Goal: Find specific page/section: Find specific page/section

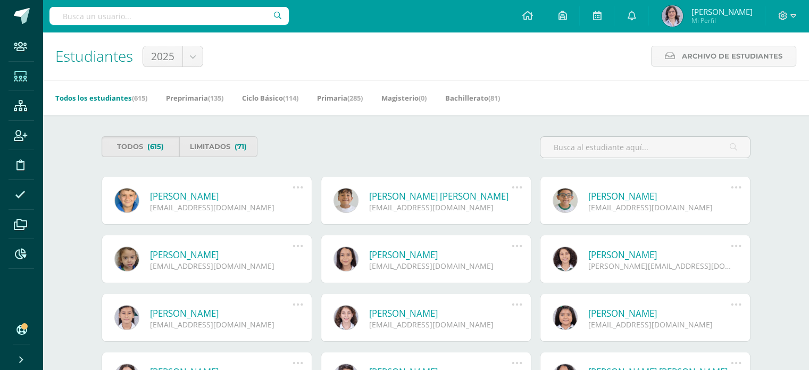
click at [20, 77] on icon at bounding box center [20, 76] width 13 height 11
click at [566, 147] on input "text" at bounding box center [646, 147] width 210 height 21
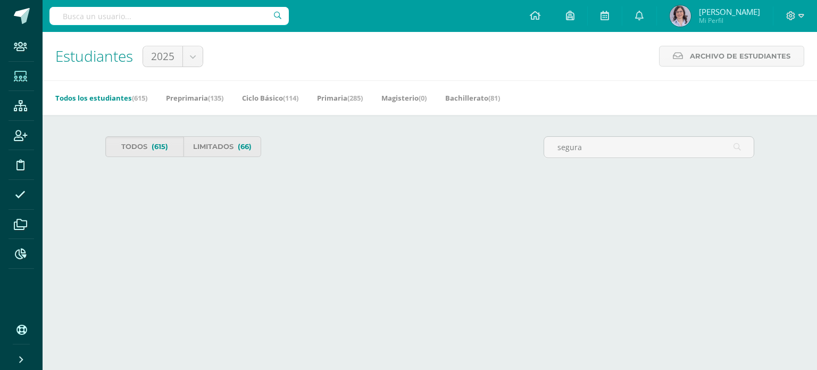
type input "segura"
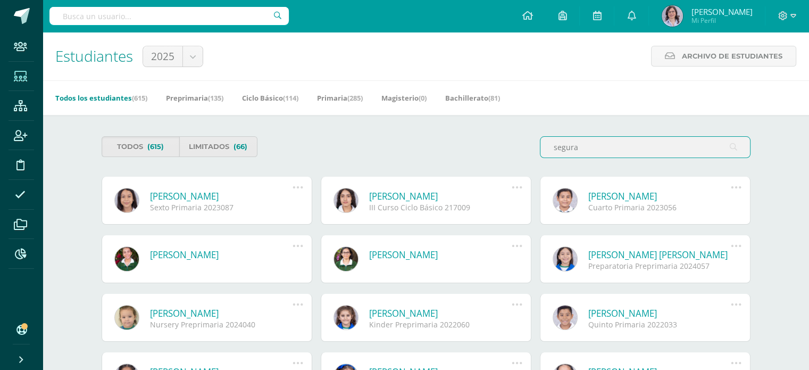
click at [19, 80] on icon at bounding box center [20, 76] width 13 height 11
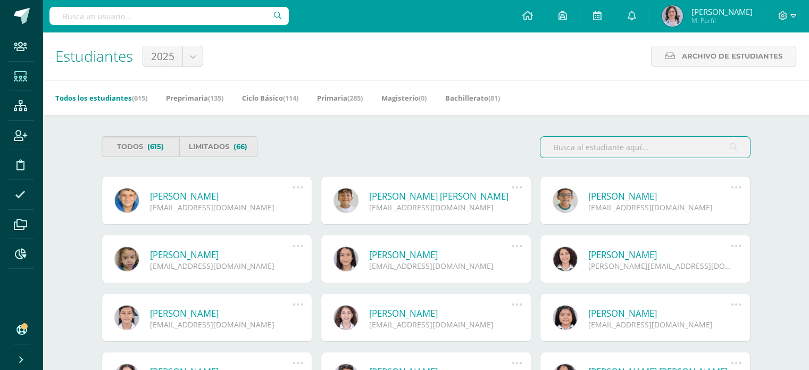
click at [570, 151] on input "text" at bounding box center [646, 147] width 210 height 21
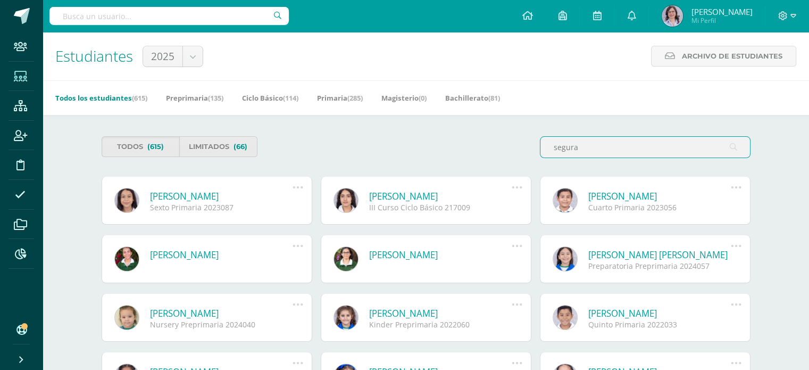
drag, startPoint x: 584, startPoint y: 148, endPoint x: 500, endPoint y: 156, distance: 84.4
click at [500, 156] on div "Todos (615) Limitados (66) segura" at bounding box center [426, 151] width 658 height 30
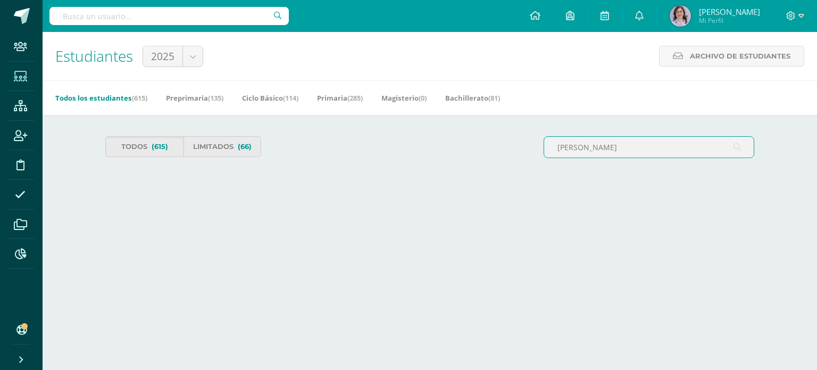
type input "franco"
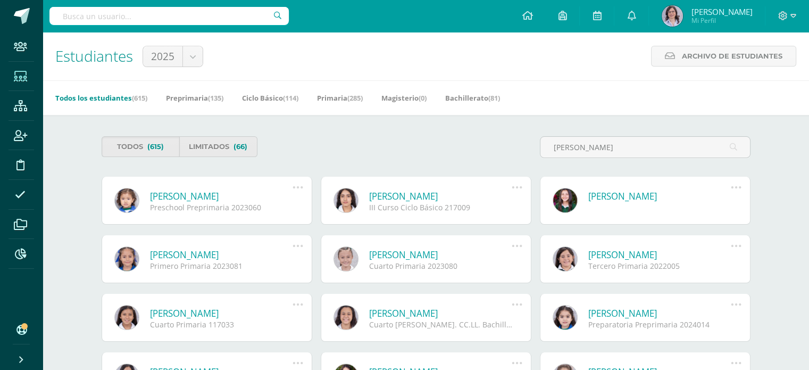
click at [411, 196] on link "[PERSON_NAME]" at bounding box center [440, 196] width 143 height 12
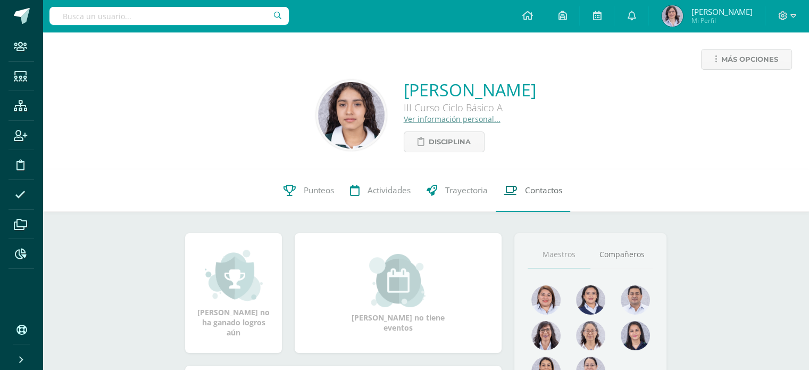
click at [532, 190] on span "Contactos" at bounding box center [543, 190] width 37 height 11
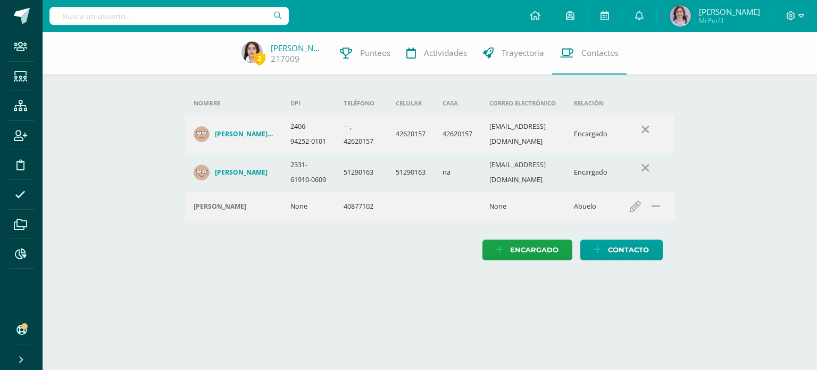
click at [236, 138] on h4 "[PERSON_NAME] [PERSON_NAME]" at bounding box center [244, 134] width 59 height 9
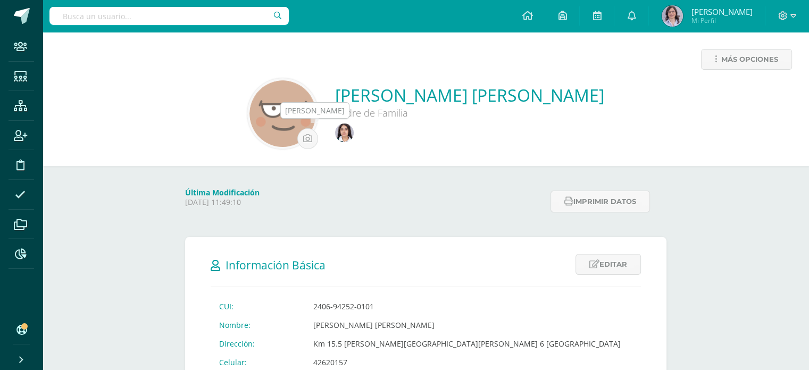
click at [335, 134] on img at bounding box center [344, 132] width 19 height 19
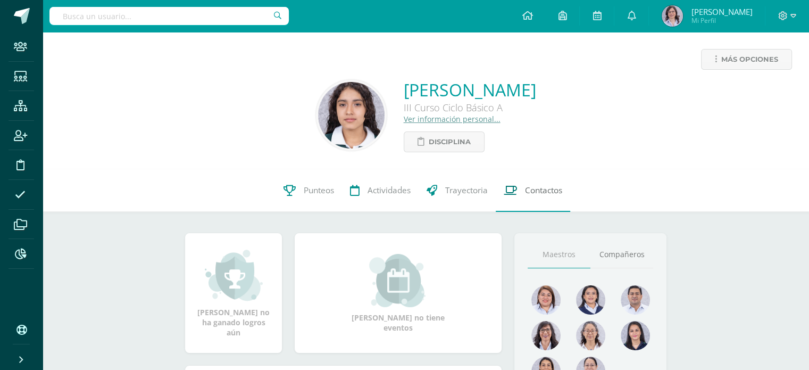
click at [545, 191] on span "Contactos" at bounding box center [543, 190] width 37 height 11
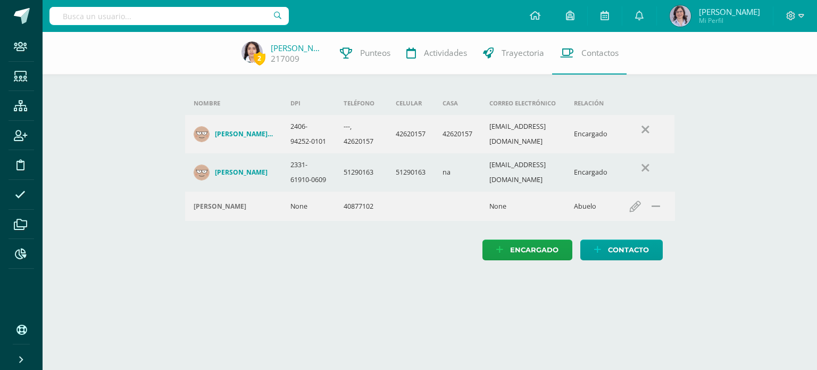
click at [224, 177] on h4 "[PERSON_NAME]" at bounding box center [241, 172] width 53 height 9
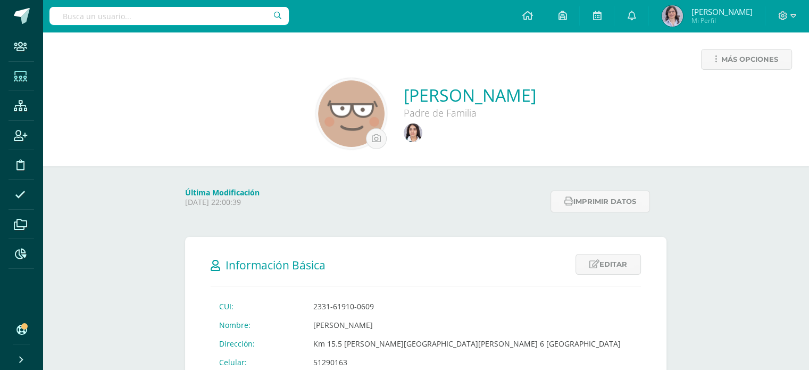
click at [15, 78] on icon at bounding box center [20, 76] width 13 height 11
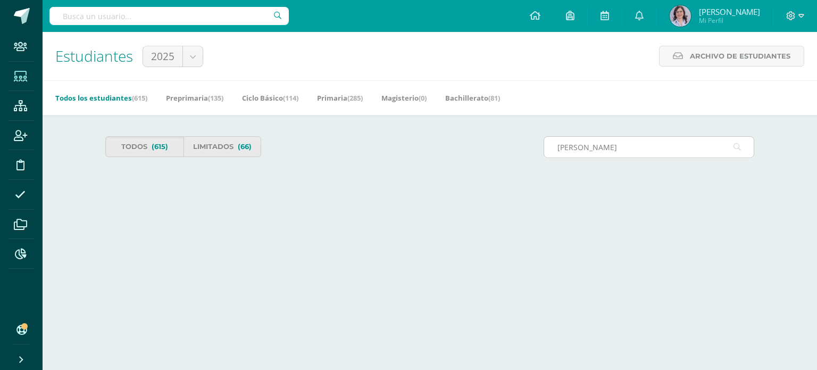
type input "lópez lav"
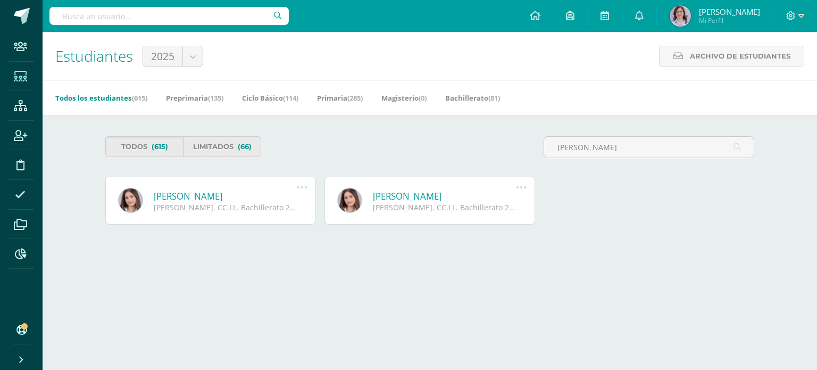
click at [202, 195] on link "Jennifer López Lavagnino" at bounding box center [225, 196] width 143 height 12
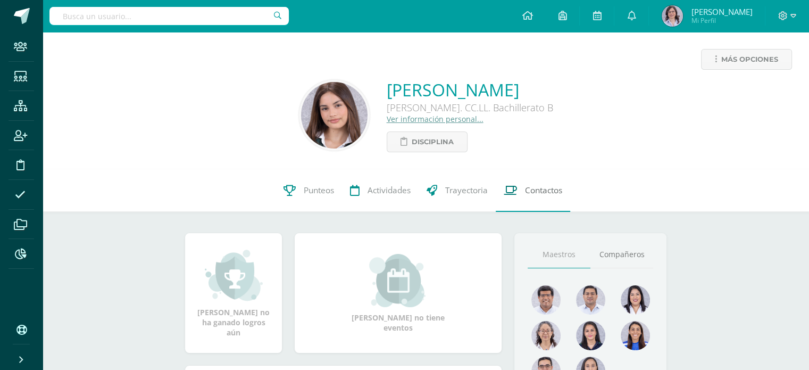
click at [549, 193] on span "Contactos" at bounding box center [543, 190] width 37 height 11
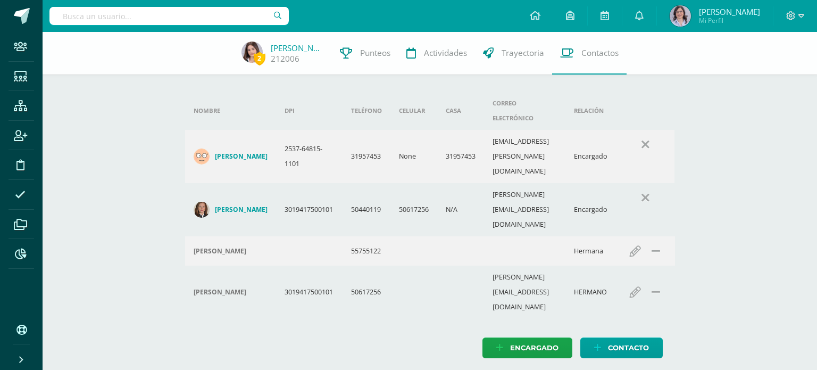
click at [235, 152] on h4 "Jorge Luis Lopez Polanco" at bounding box center [241, 156] width 53 height 9
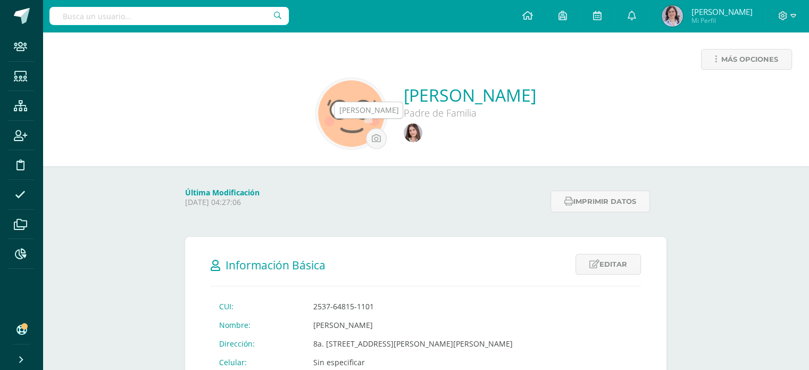
click at [404, 132] on img at bounding box center [413, 132] width 19 height 19
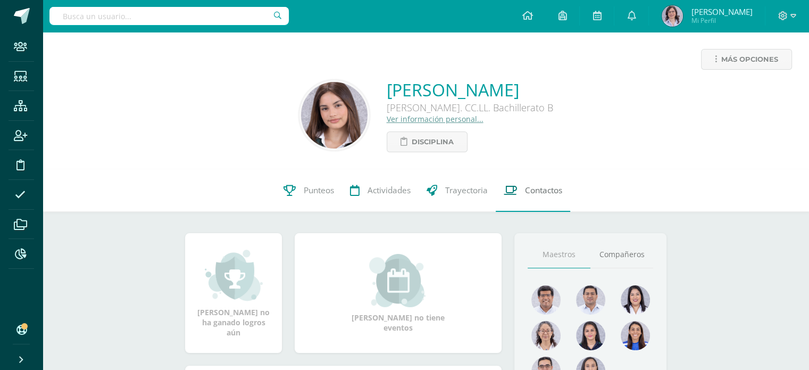
click at [547, 197] on link "Contactos" at bounding box center [533, 190] width 74 height 43
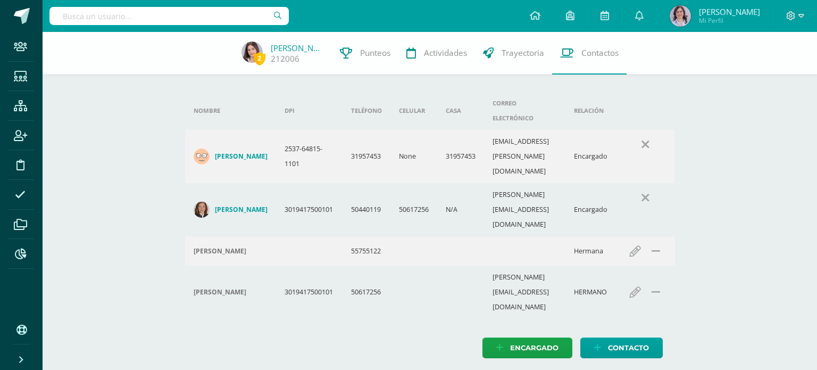
click at [228, 205] on h4 "[PERSON_NAME]" at bounding box center [241, 209] width 53 height 9
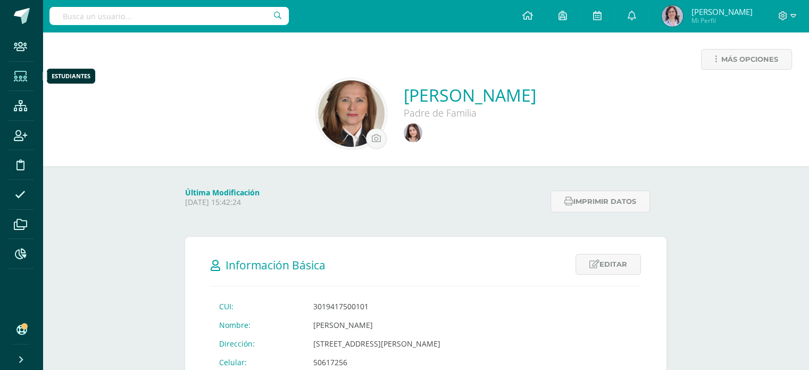
click at [20, 78] on icon at bounding box center [20, 76] width 13 height 11
